Goal: Transaction & Acquisition: Purchase product/service

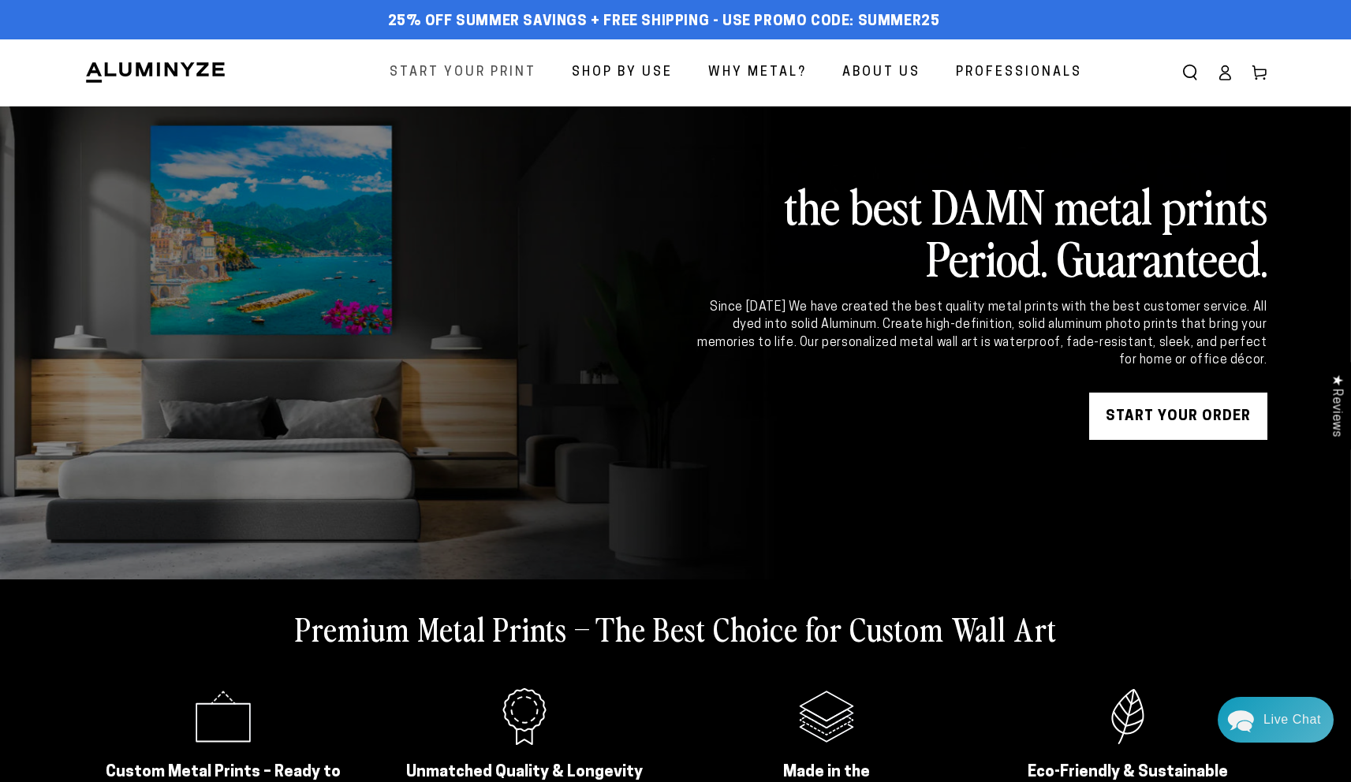
click at [470, 75] on span "Start Your Print" at bounding box center [463, 73] width 147 height 23
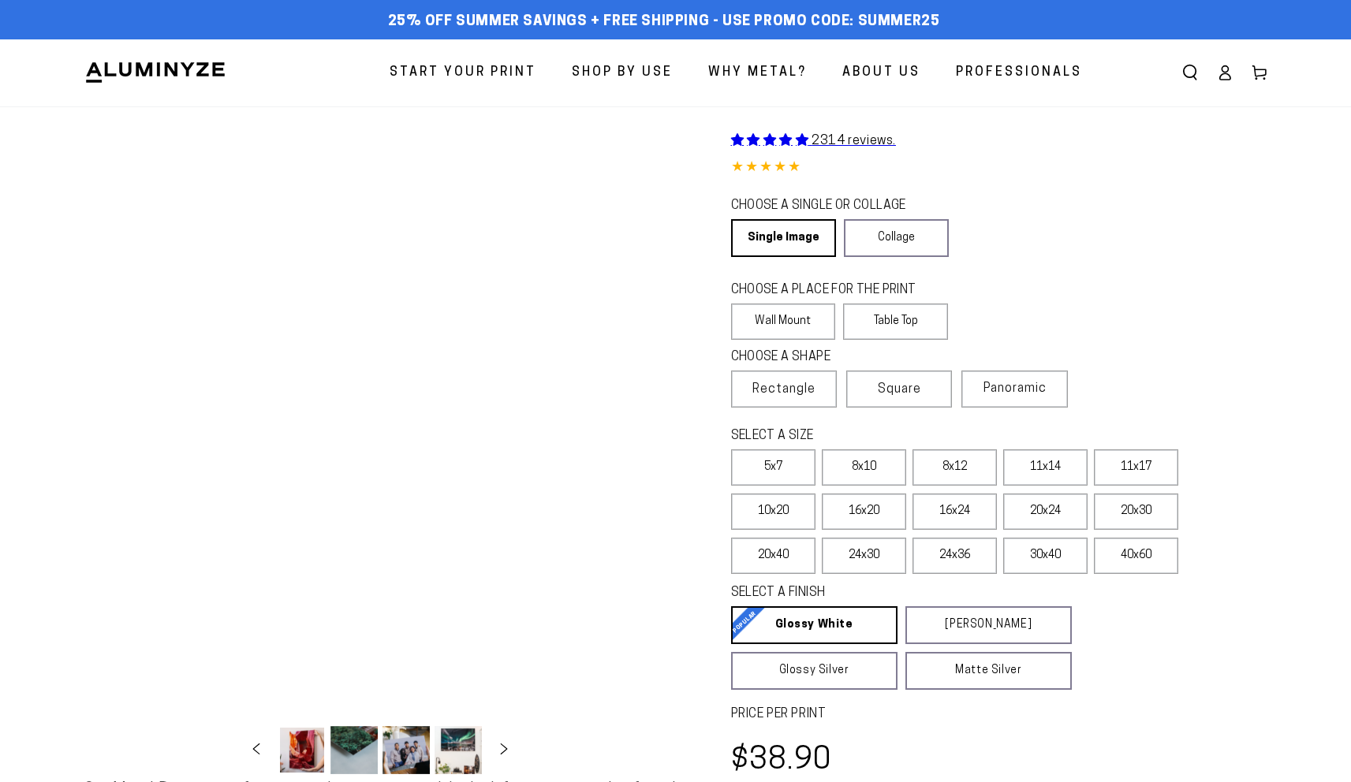
select select "**********"
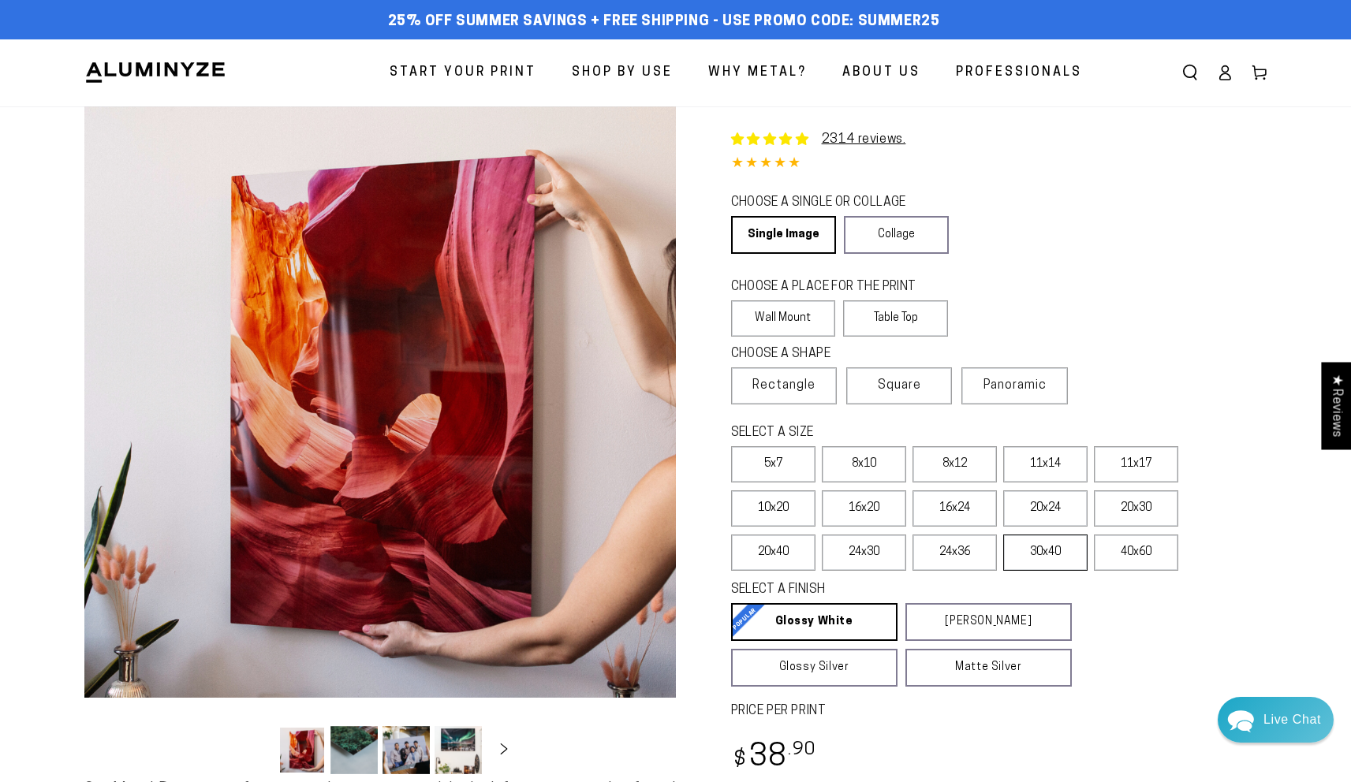
click at [1050, 566] on label "30x40" at bounding box center [1045, 553] width 84 height 36
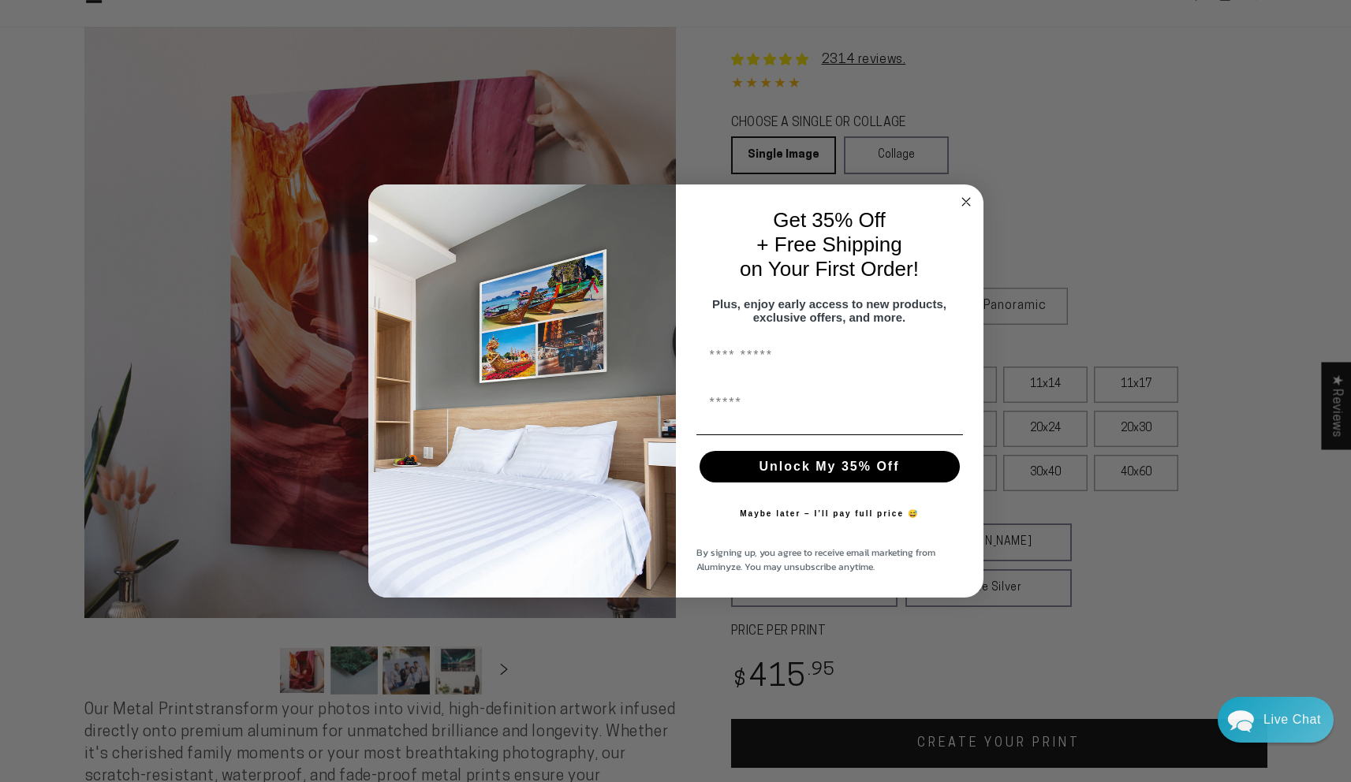
scroll to position [222, 0]
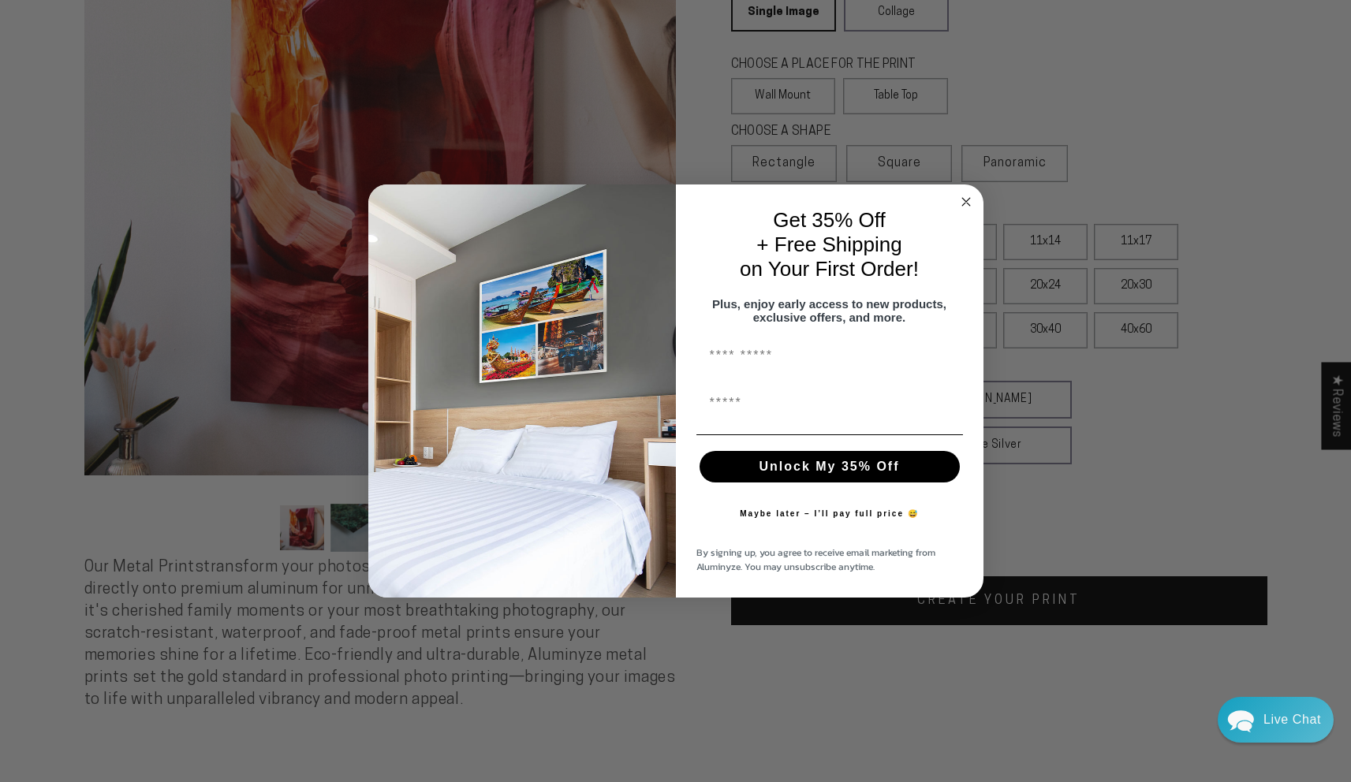
click at [966, 193] on circle "Close dialog" at bounding box center [965, 202] width 18 height 18
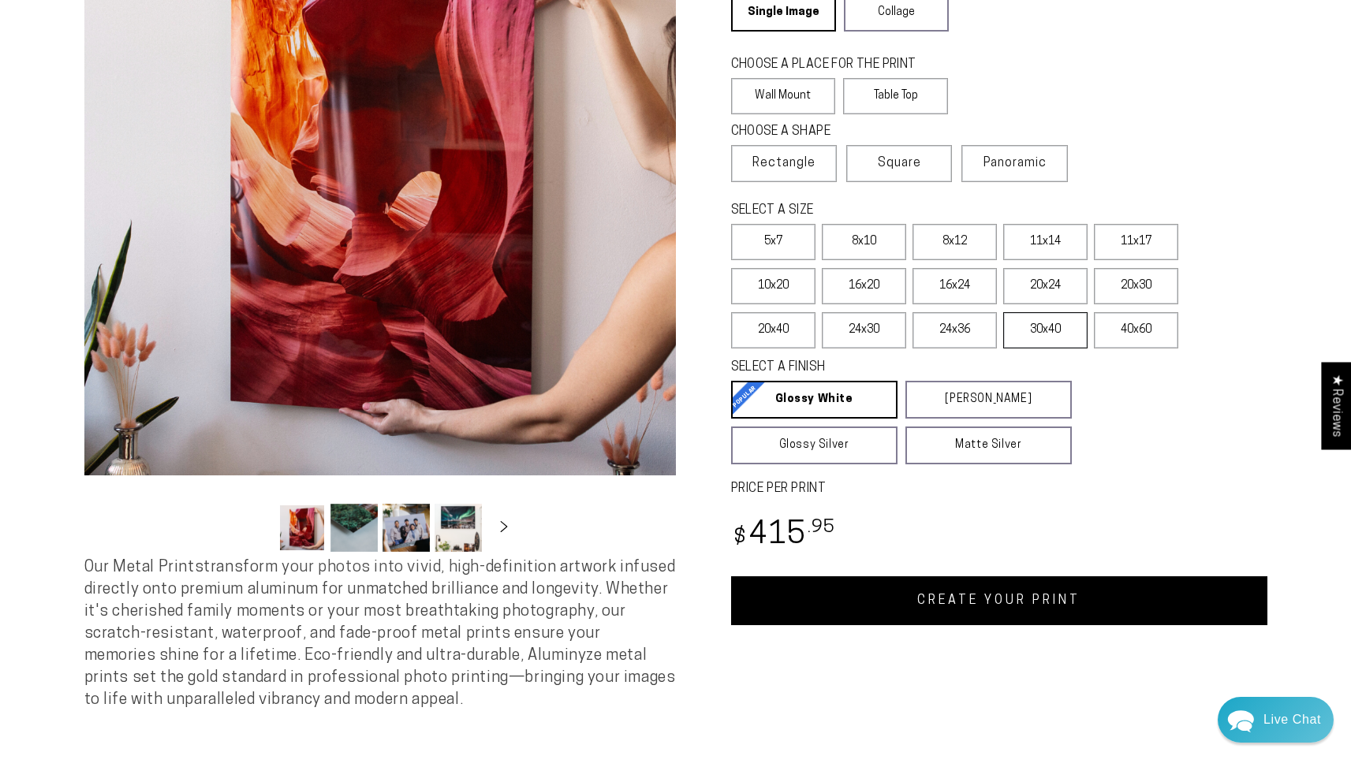
click at [1014, 333] on label "30x40" at bounding box center [1045, 330] width 84 height 36
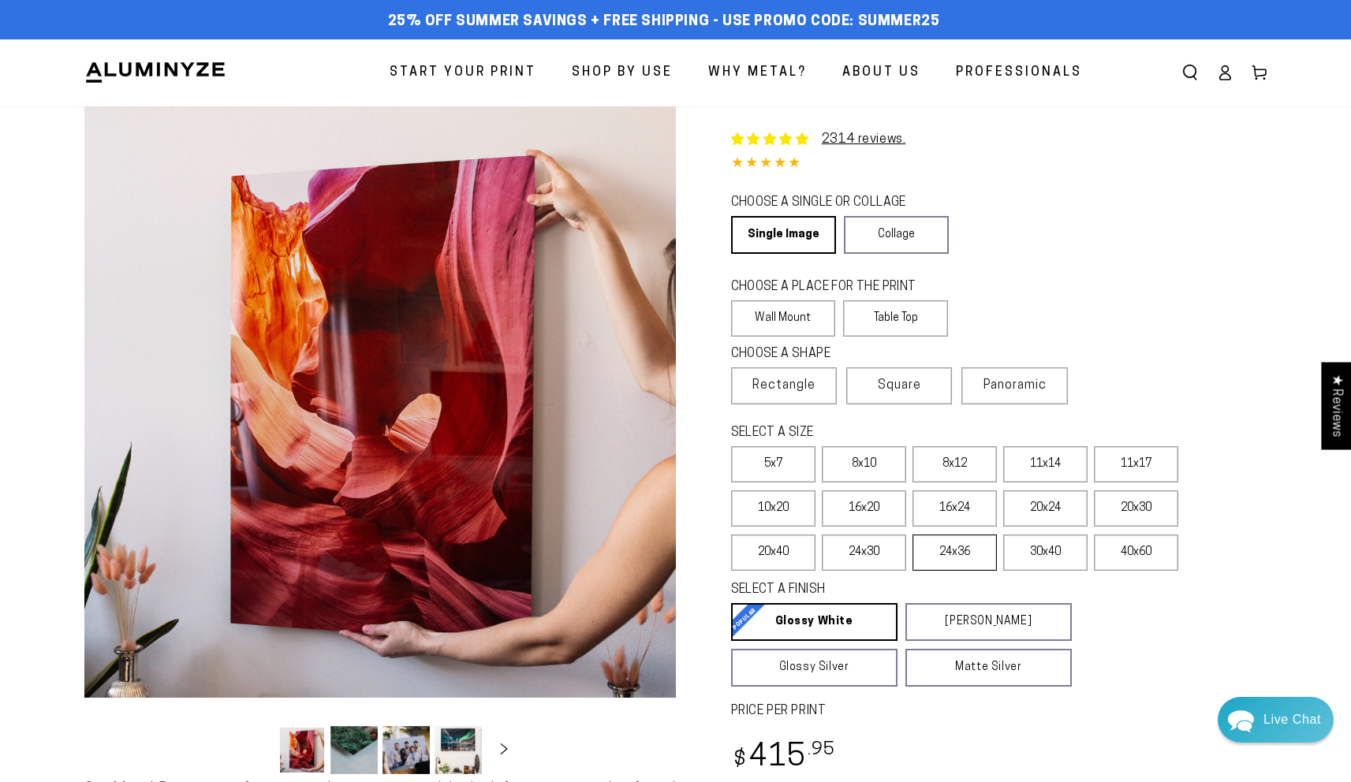
click at [960, 555] on label "24x36" at bounding box center [954, 553] width 84 height 36
